Goal: Task Accomplishment & Management: Manage account settings

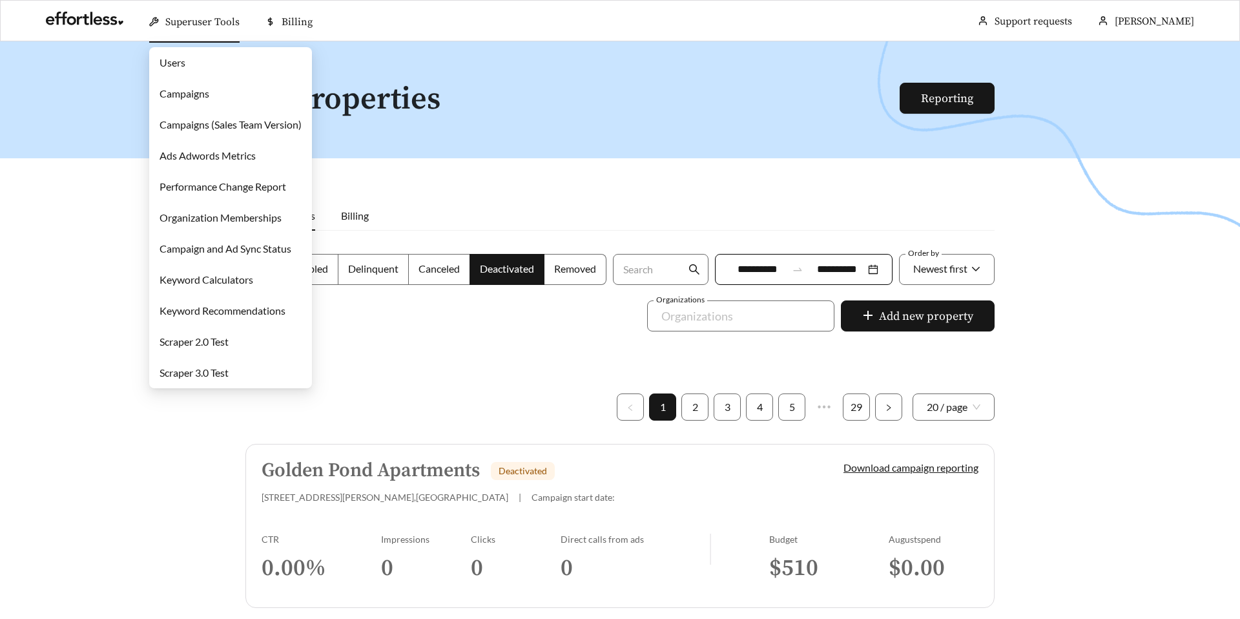
click at [191, 92] on link "Campaigns" at bounding box center [185, 93] width 50 height 12
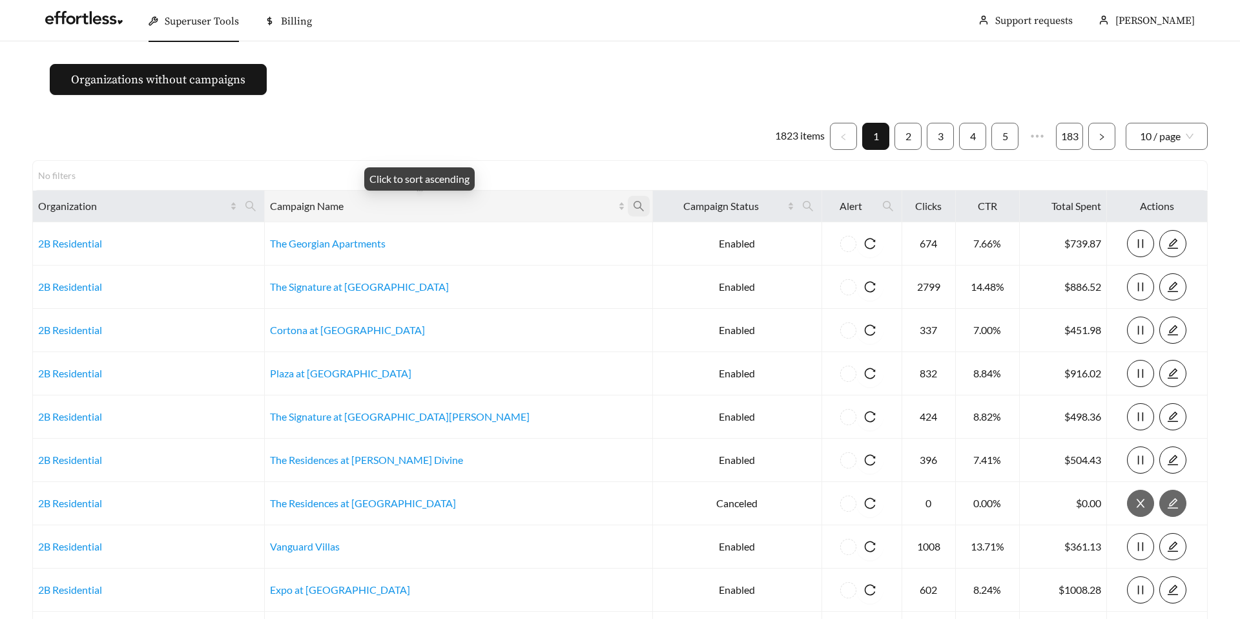
click at [628, 203] on span at bounding box center [639, 206] width 22 height 21
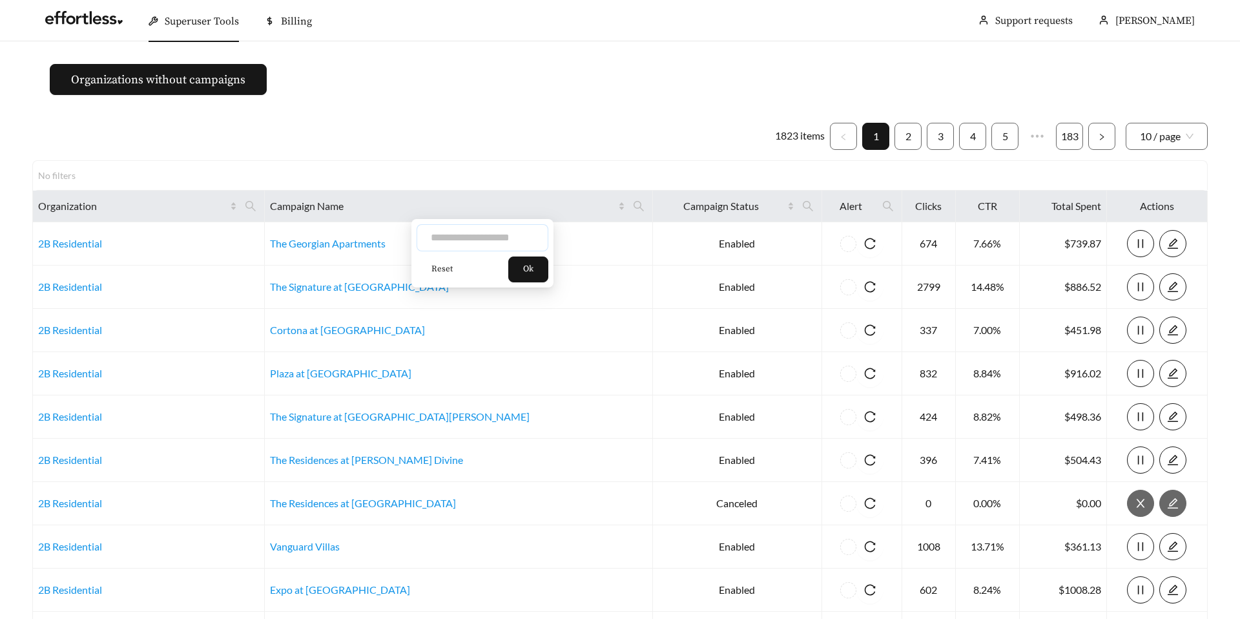
click at [490, 229] on input "text" at bounding box center [483, 237] width 132 height 27
type input "**********"
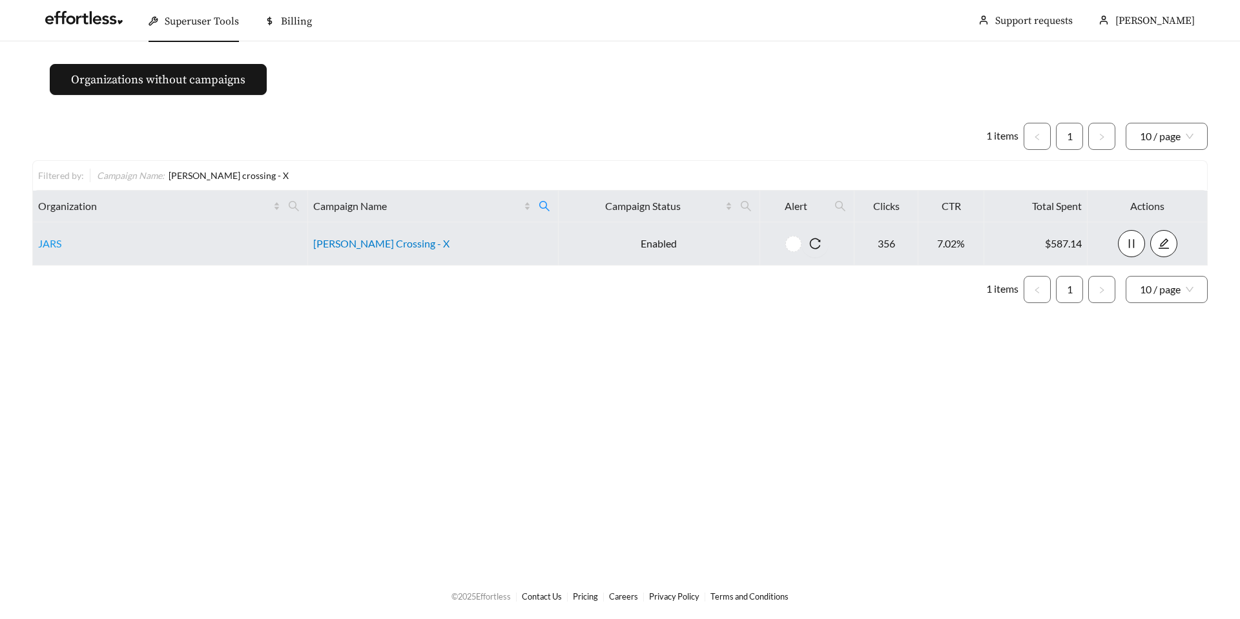
click at [353, 243] on link "Archer Crossing - X" at bounding box center [381, 243] width 136 height 12
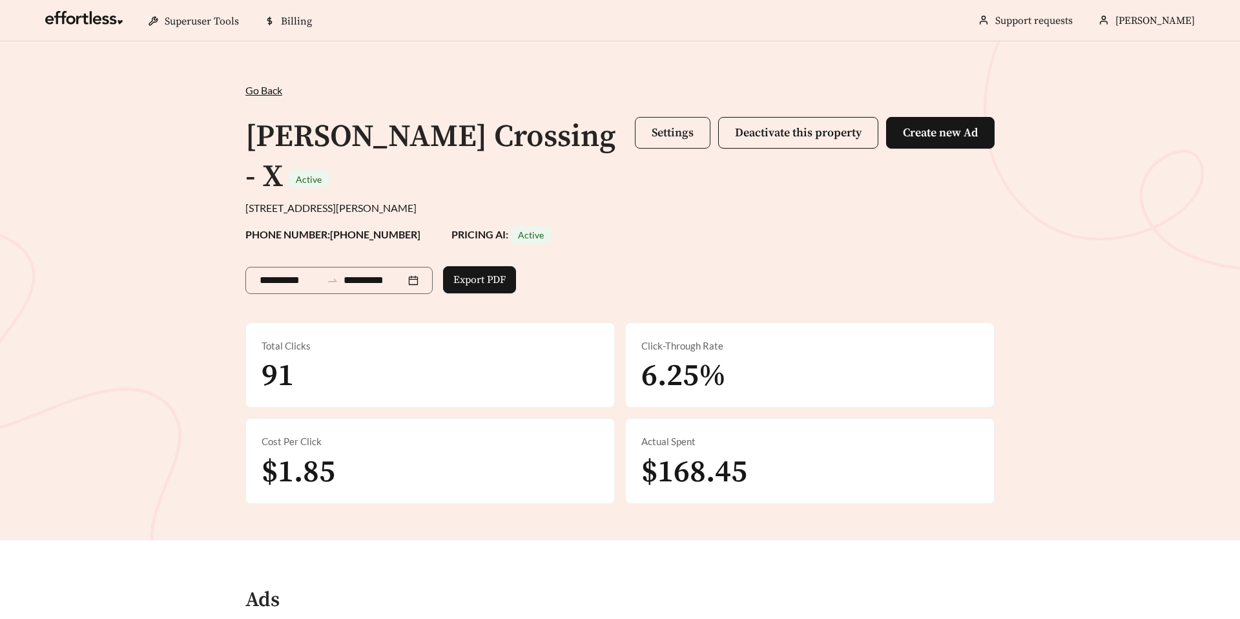
click at [654, 134] on span "Settings" at bounding box center [673, 132] width 42 height 15
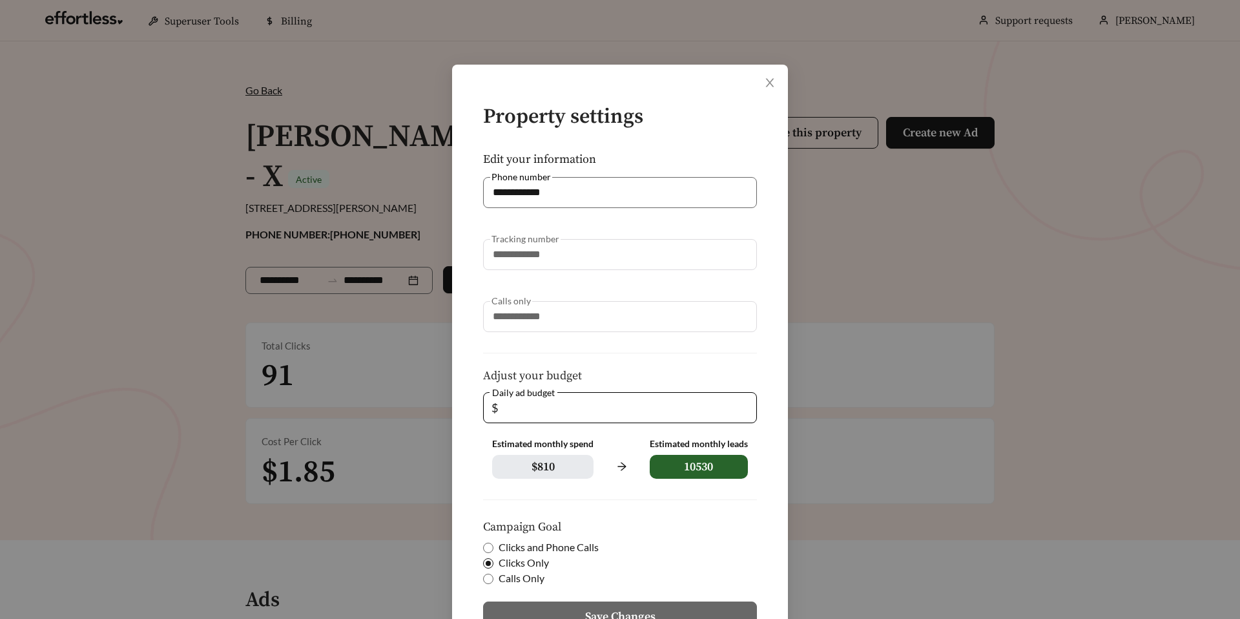
scroll to position [112, 0]
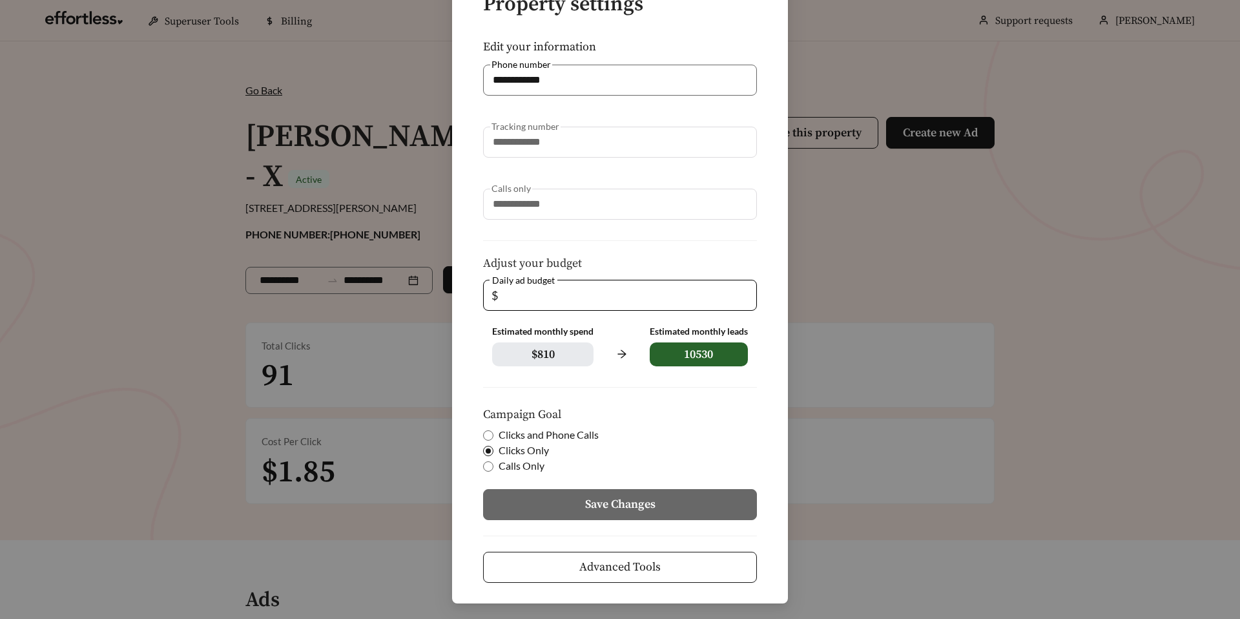
click at [602, 558] on span "Advanced Tools" at bounding box center [619, 566] width 81 height 17
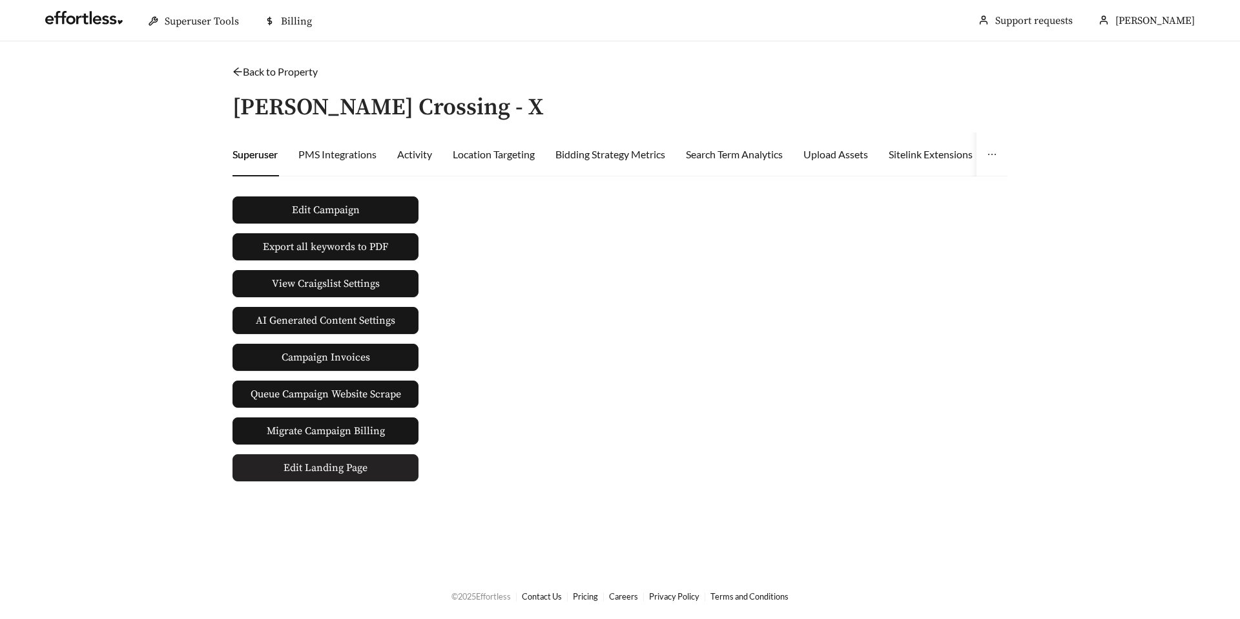
click at [350, 479] on span "Edit Landing Page" at bounding box center [326, 468] width 84 height 26
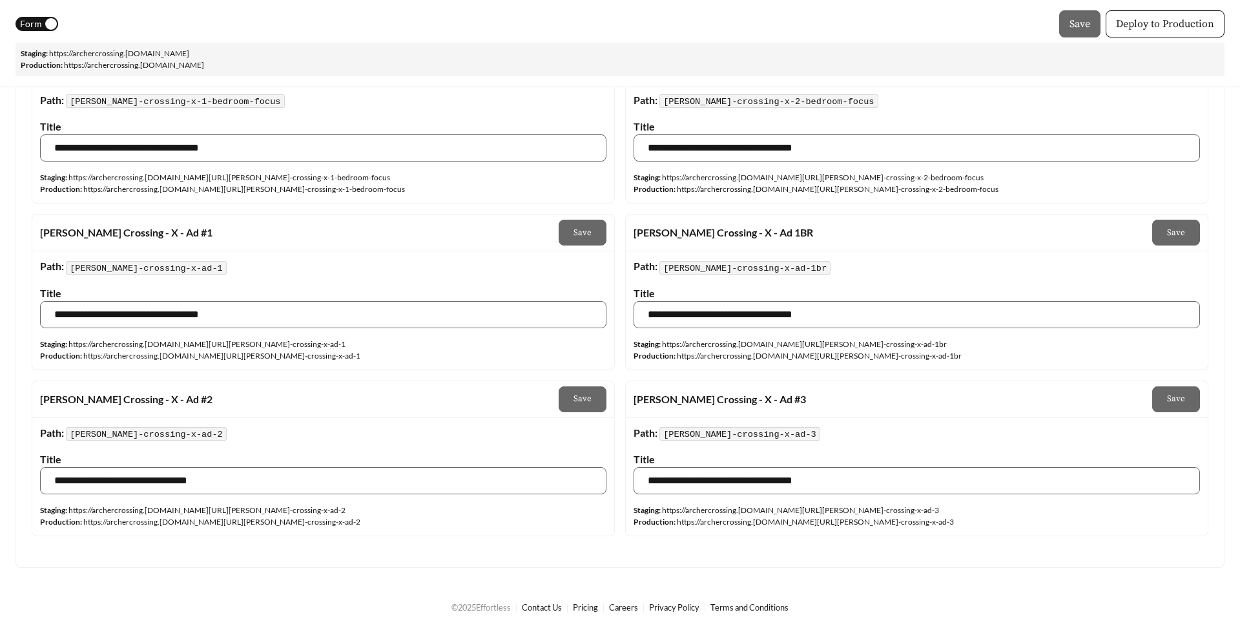
scroll to position [2337, 0]
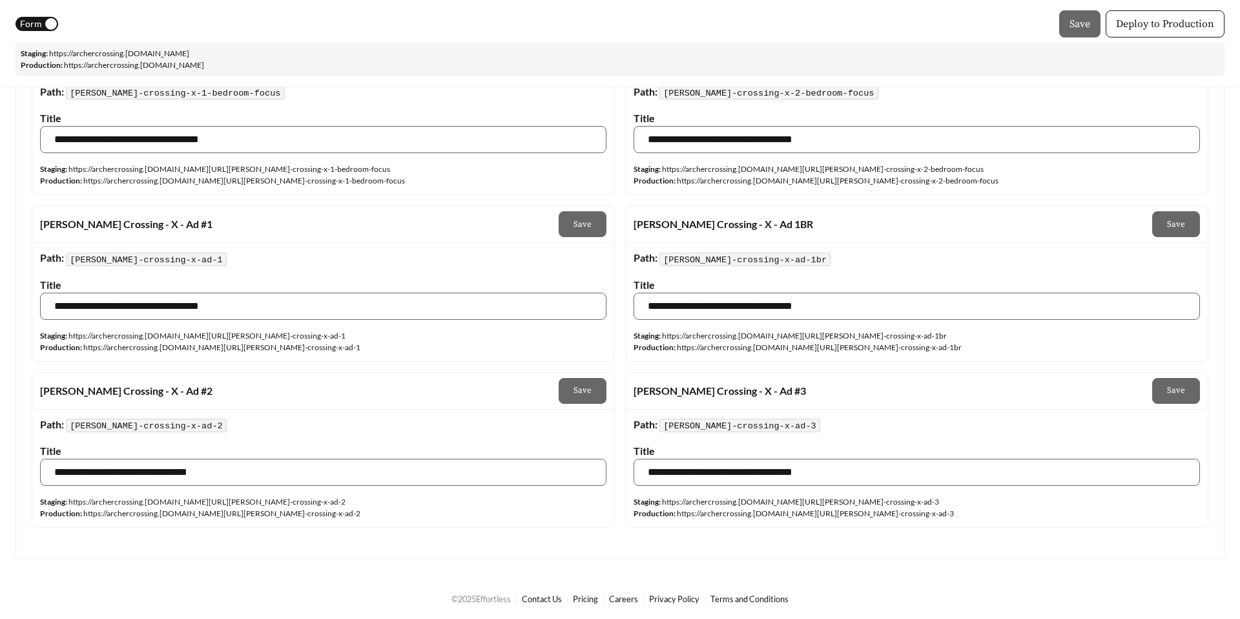
click at [273, 497] on link "https:// archercrossing .[DOMAIN_NAME][URL] [PERSON_NAME]-crossing-x-ad-2" at bounding box center [206, 502] width 277 height 10
